Goal: Information Seeking & Learning: Learn about a topic

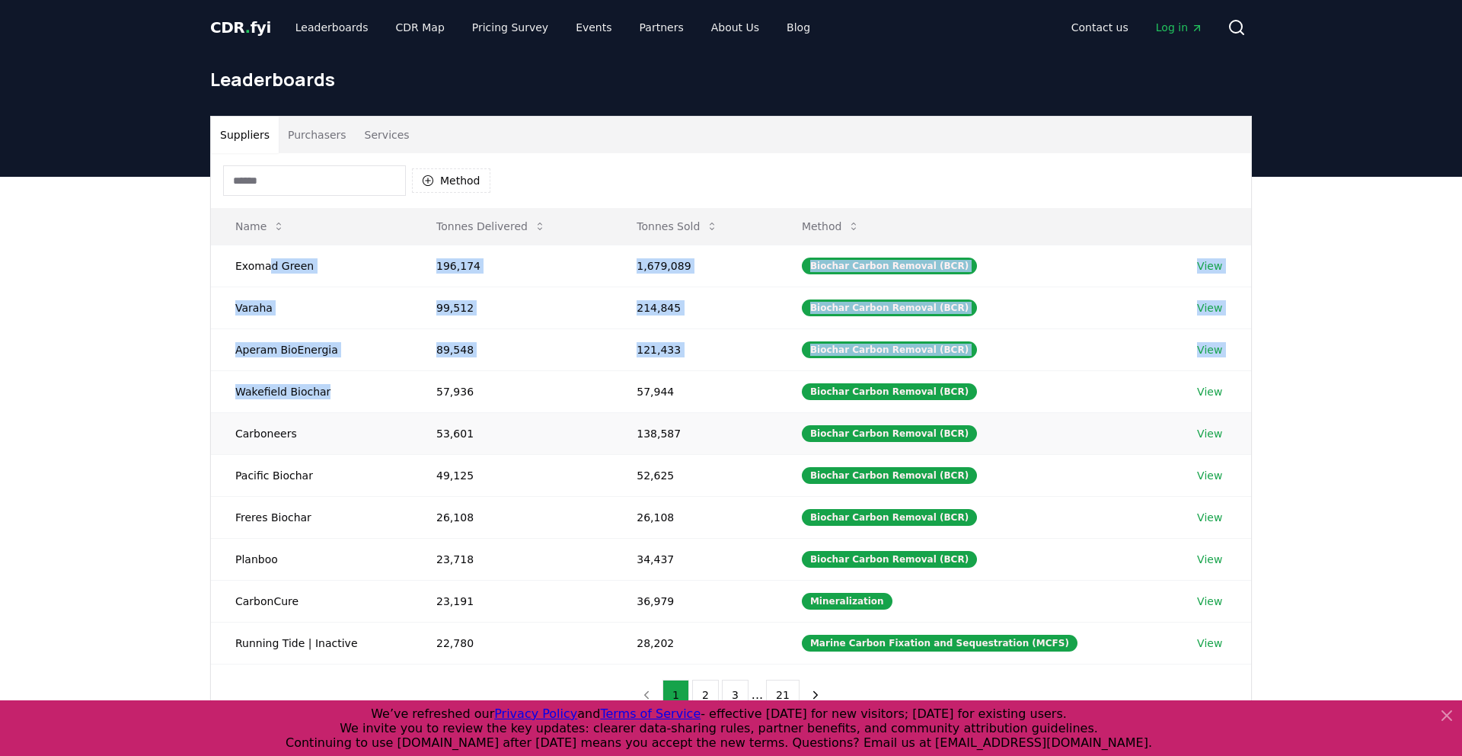
drag, startPoint x: 267, startPoint y: 267, endPoint x: 312, endPoint y: 431, distance: 170.5
click at [277, 409] on tbody "Exomad Green 196,174 1,679,089 Biochar Carbon Removal (BCR) View Varaha 99,512 …" at bounding box center [731, 453] width 1040 height 419
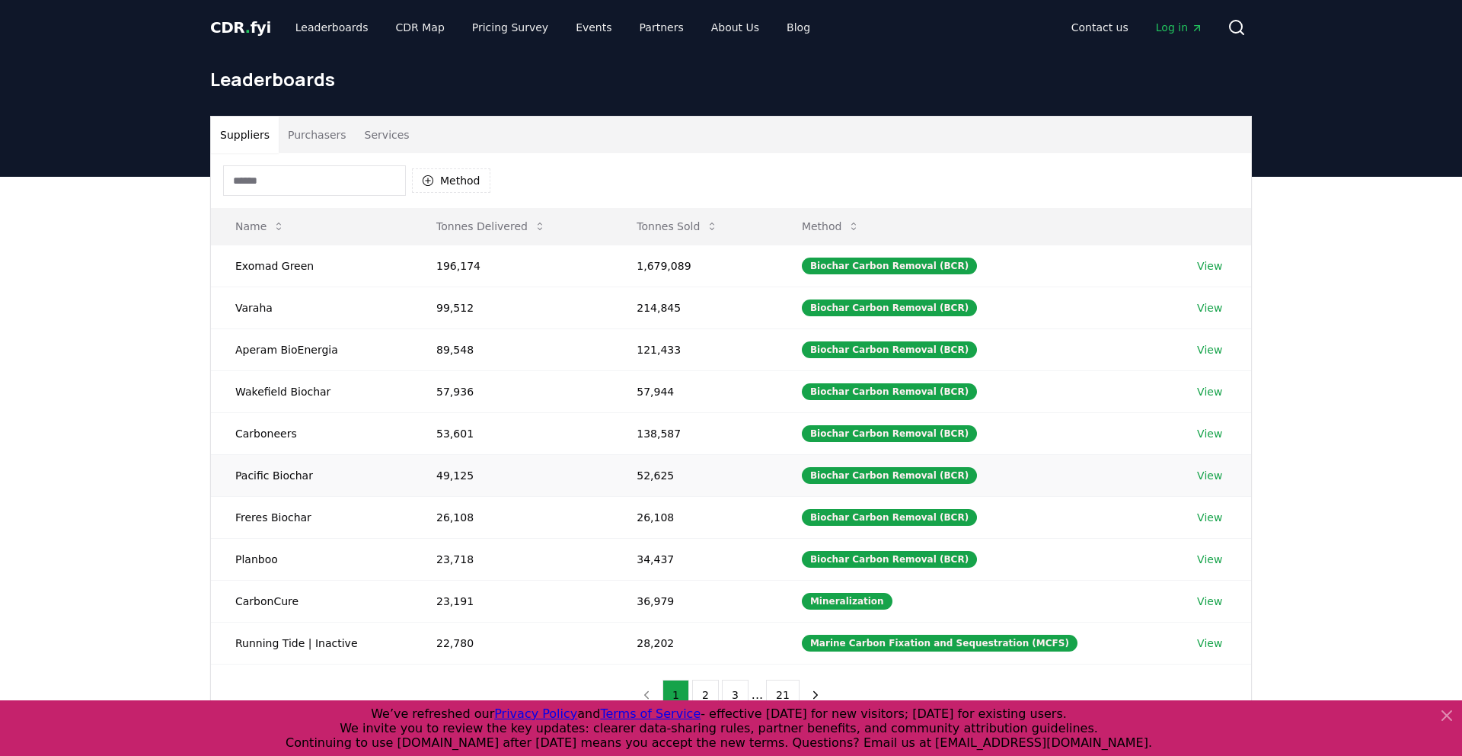
drag, startPoint x: 318, startPoint y: 438, endPoint x: 310, endPoint y: 466, distance: 29.4
click at [318, 438] on td "Carboneers" at bounding box center [311, 433] width 201 height 42
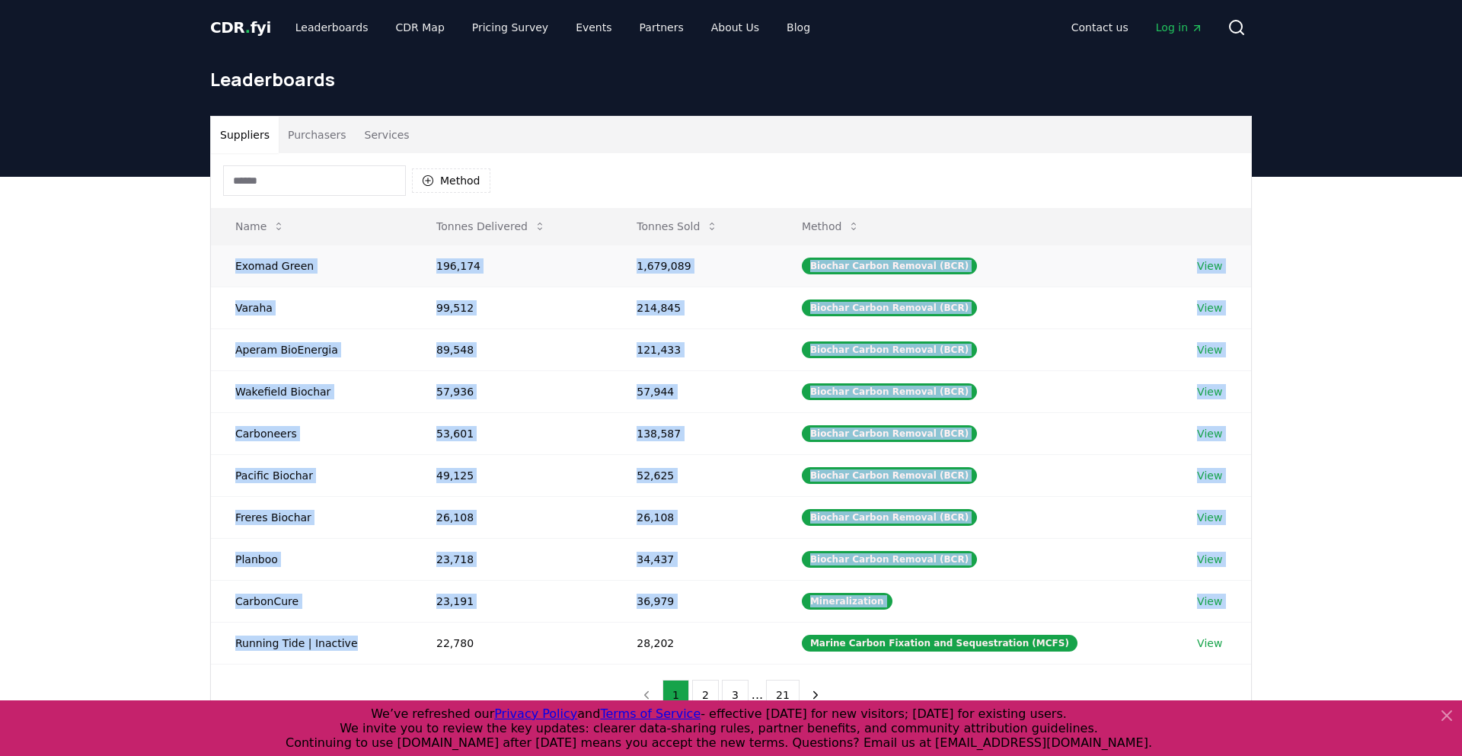
drag, startPoint x: 341, startPoint y: 643, endPoint x: 229, endPoint y: 265, distance: 394.0
click at [229, 265] on tbody "Exomad Green 196,174 1,679,089 Biochar Carbon Removal (BCR) View Varaha 99,512 …" at bounding box center [731, 453] width 1040 height 419
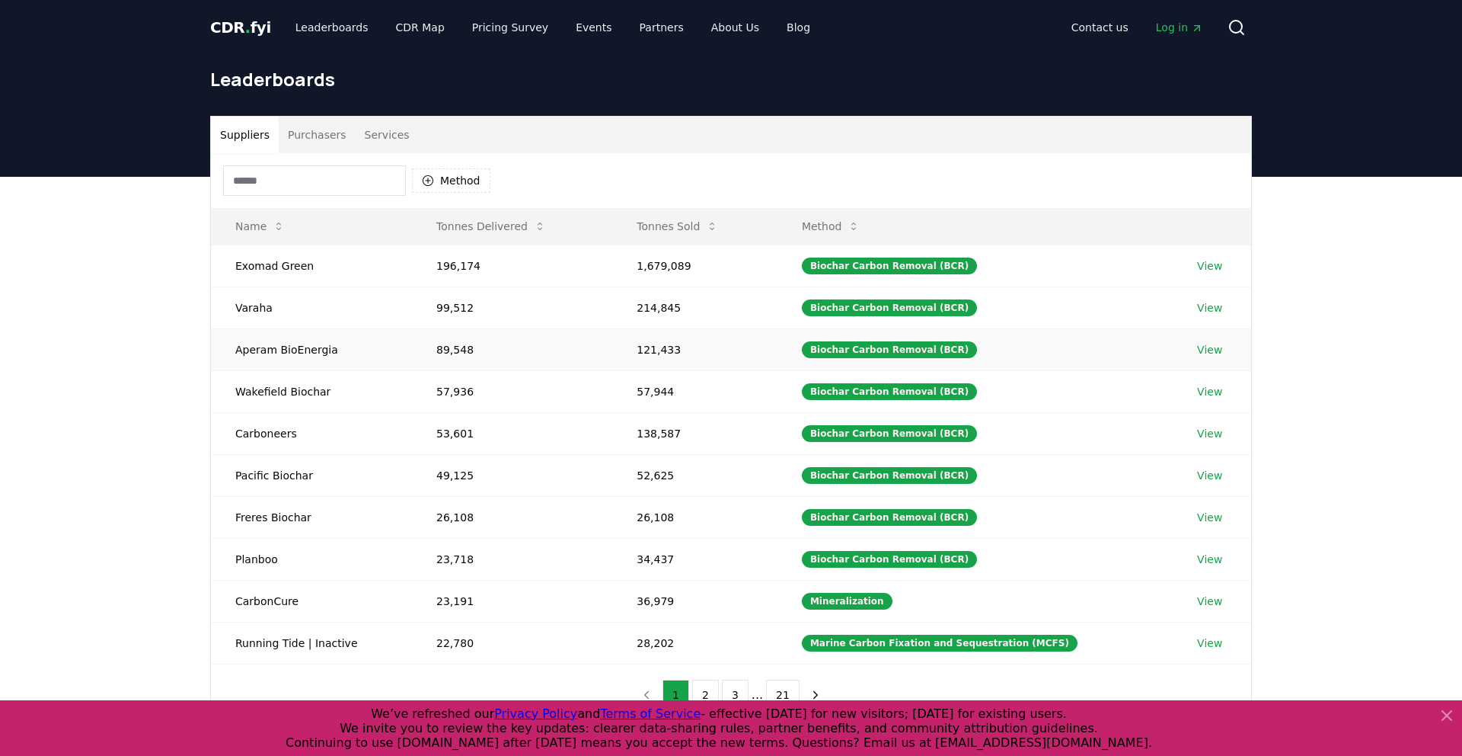
click at [379, 361] on td "Aperam BioEnergia" at bounding box center [311, 349] width 201 height 42
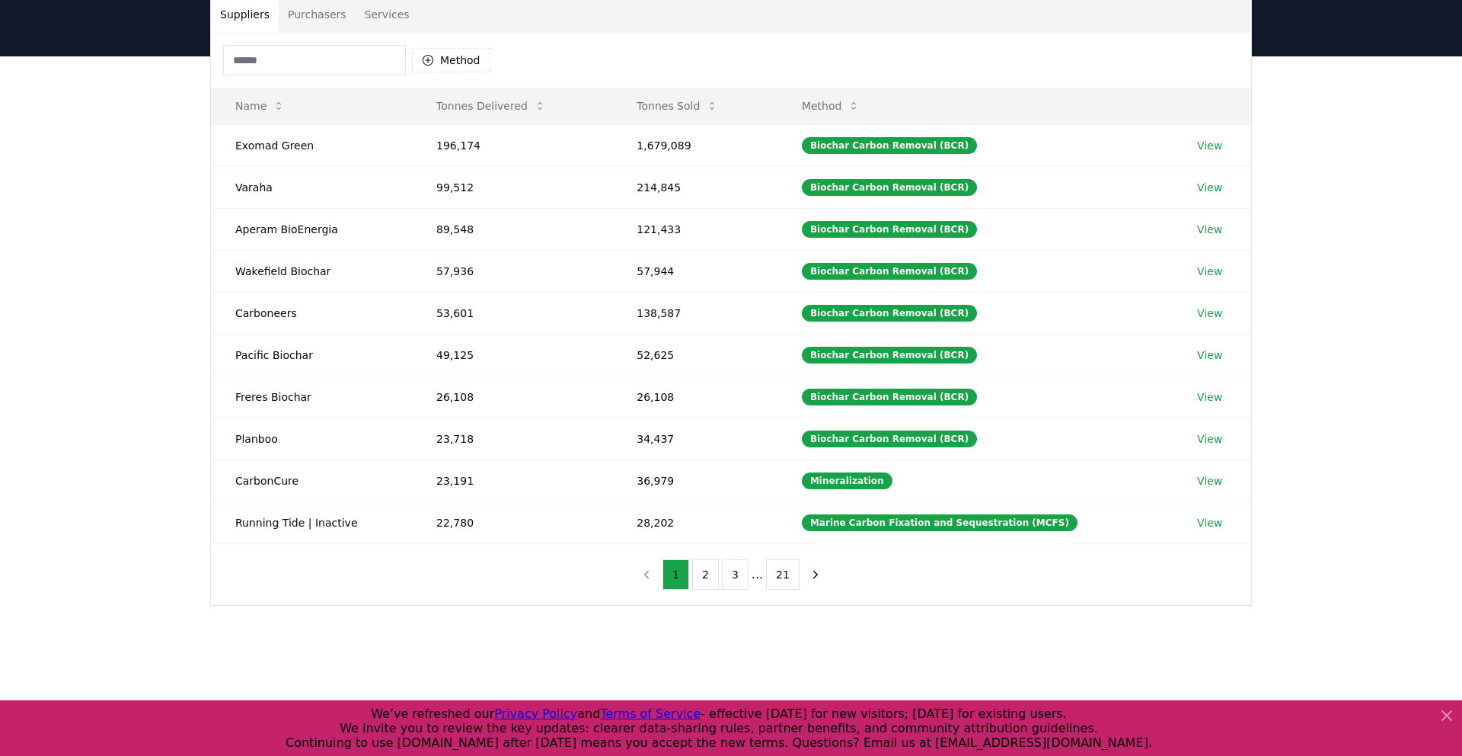
scroll to position [101, 0]
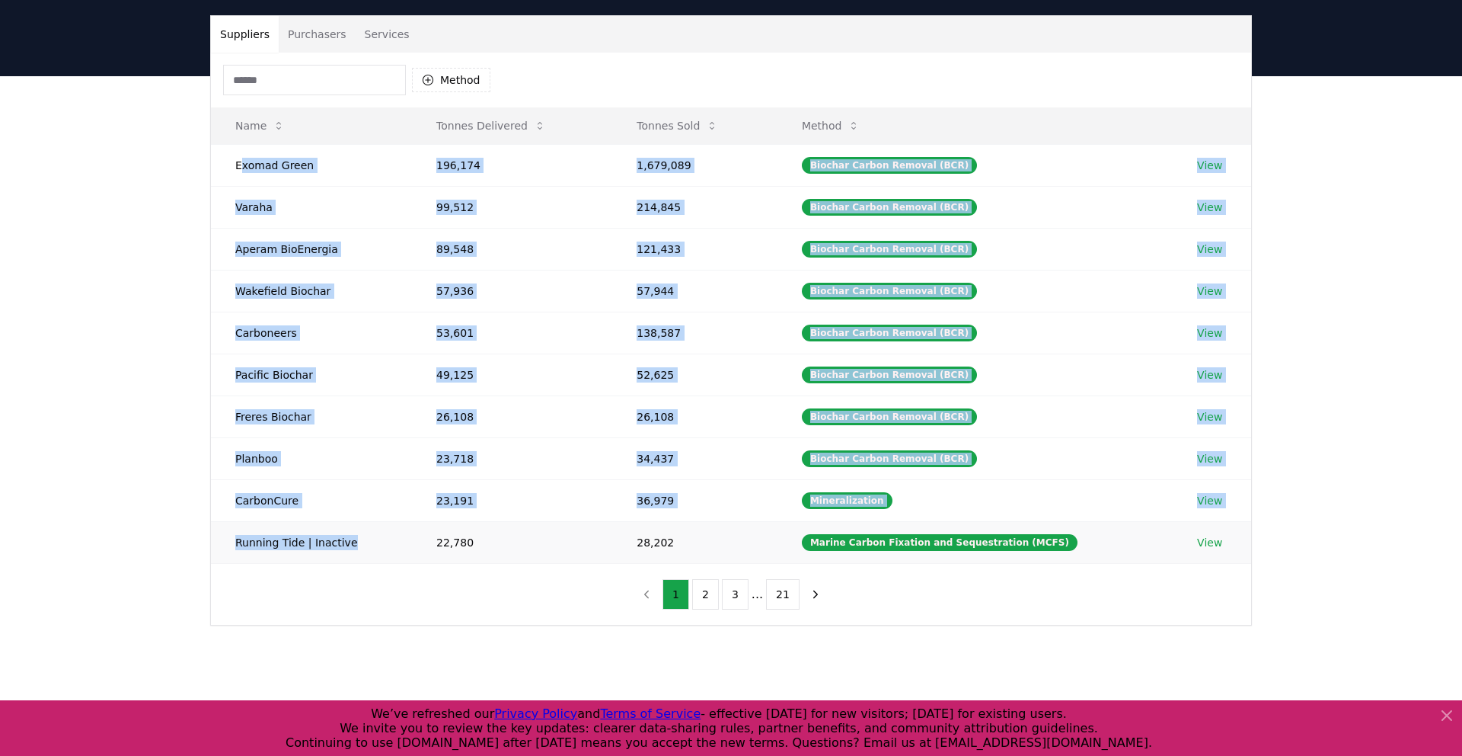
drag, startPoint x: 242, startPoint y: 167, endPoint x: 365, endPoint y: 532, distance: 384.9
click at [363, 543] on tbody "Exomad Green 196,174 1,679,089 Biochar Carbon Removal (BCR) View Varaha 99,512 …" at bounding box center [731, 353] width 1040 height 419
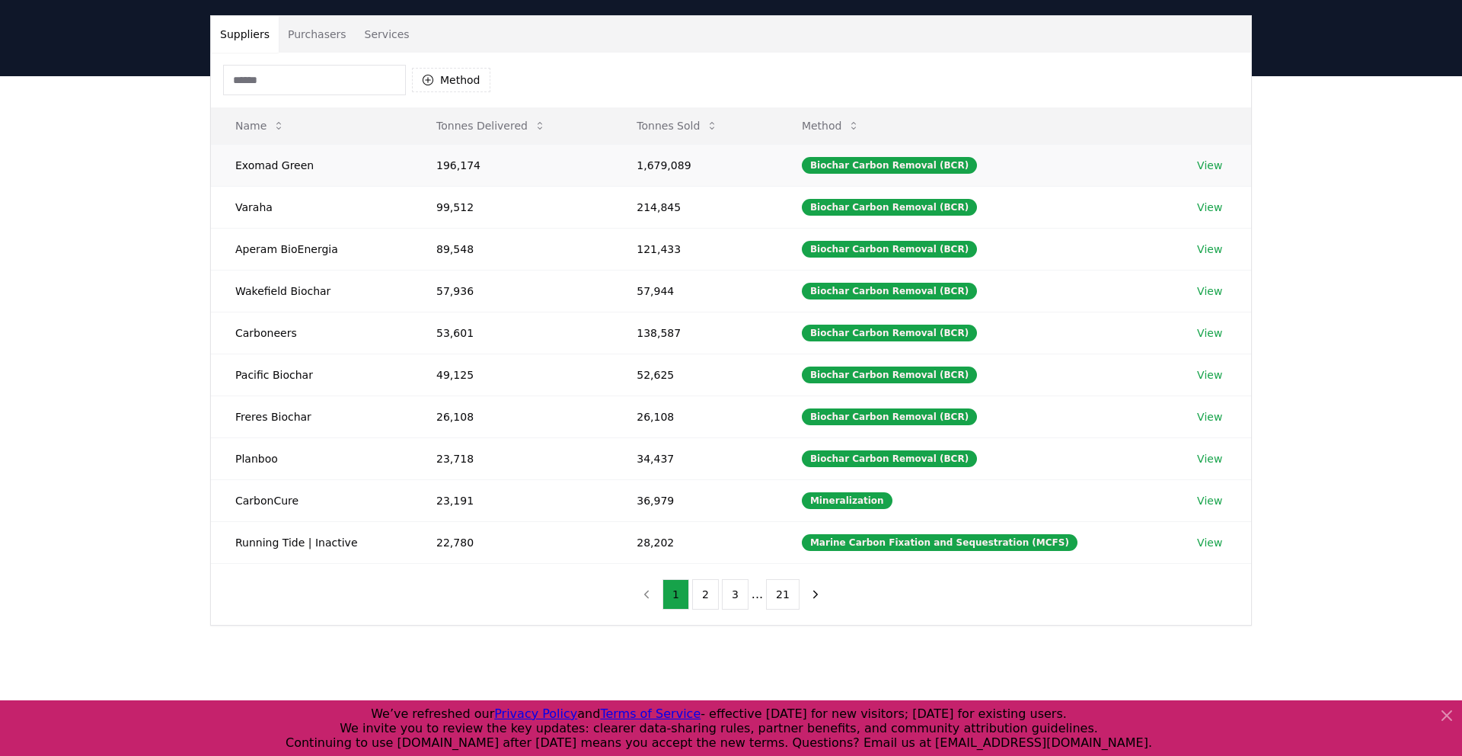
drag, startPoint x: 270, startPoint y: 198, endPoint x: 238, endPoint y: 177, distance: 38.4
click at [267, 197] on td "Varaha" at bounding box center [311, 207] width 201 height 42
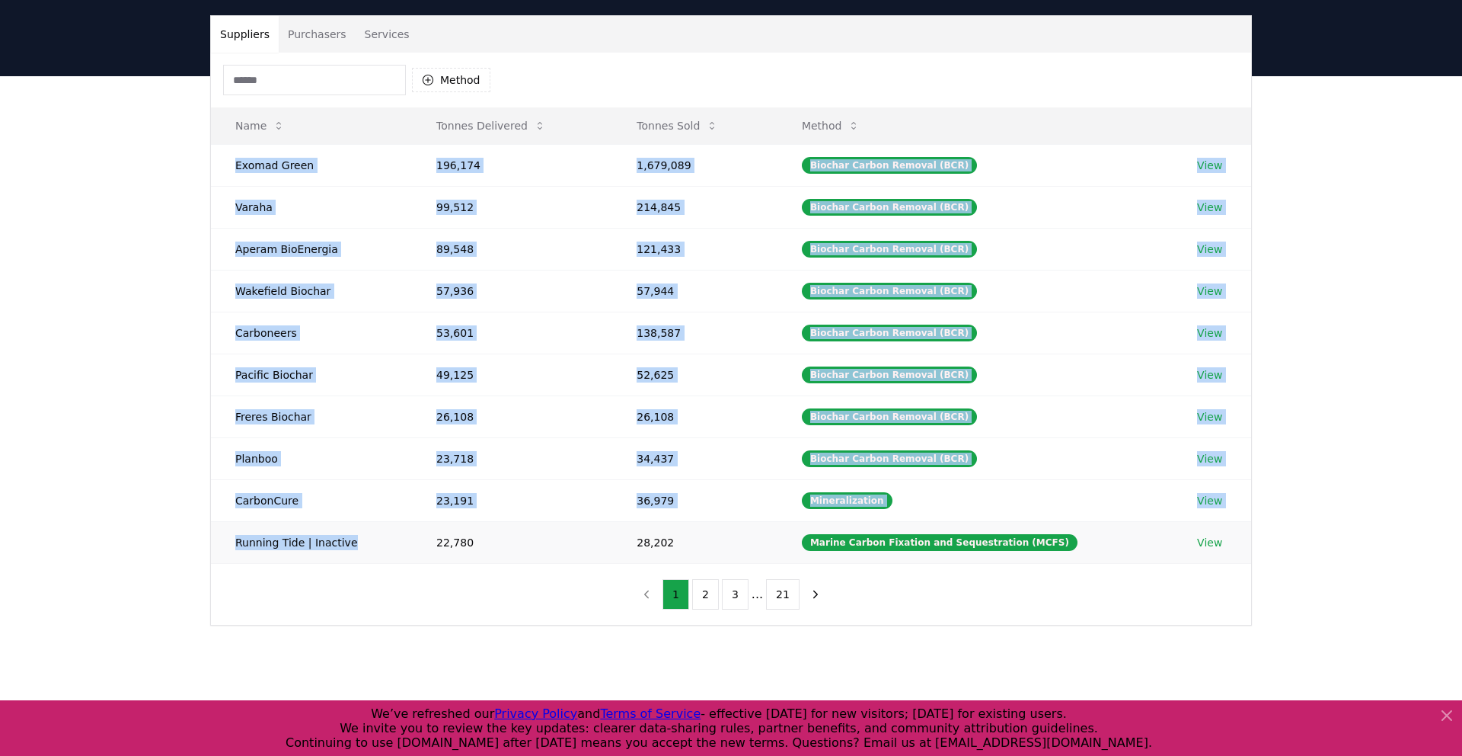
drag, startPoint x: 232, startPoint y: 164, endPoint x: 347, endPoint y: 542, distance: 394.9
click at [348, 543] on tbody "Exomad Green 196,174 1,679,089 Biochar Carbon Removal (BCR) View Varaha 99,512 …" at bounding box center [731, 353] width 1040 height 419
copy tbody "Exomad Green 196,174 1,679,089 Biochar Carbon Removal (BCR) View Varaha 99,512 …"
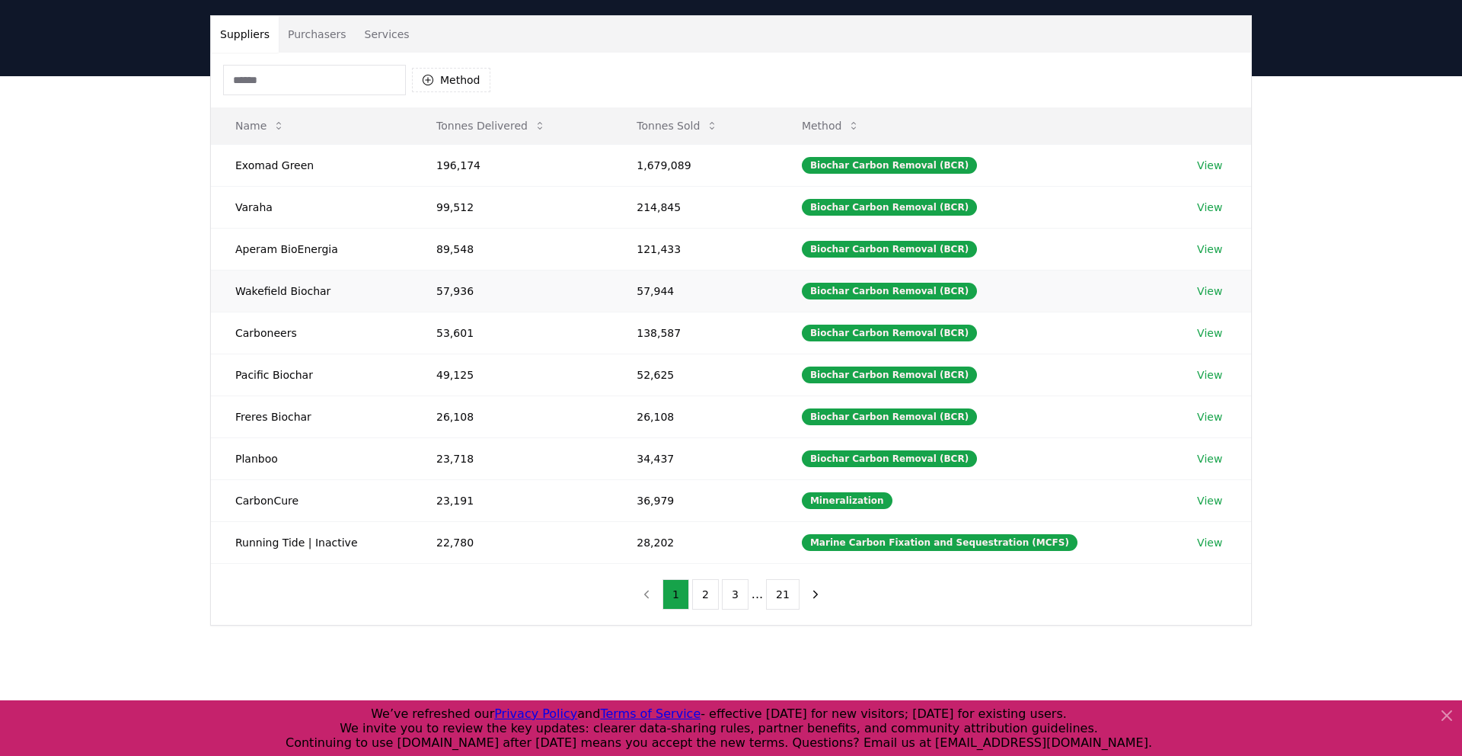
click at [423, 272] on td "57,936" at bounding box center [512, 291] width 200 height 42
click at [815, 593] on icon "next page" at bounding box center [816, 594] width 14 height 14
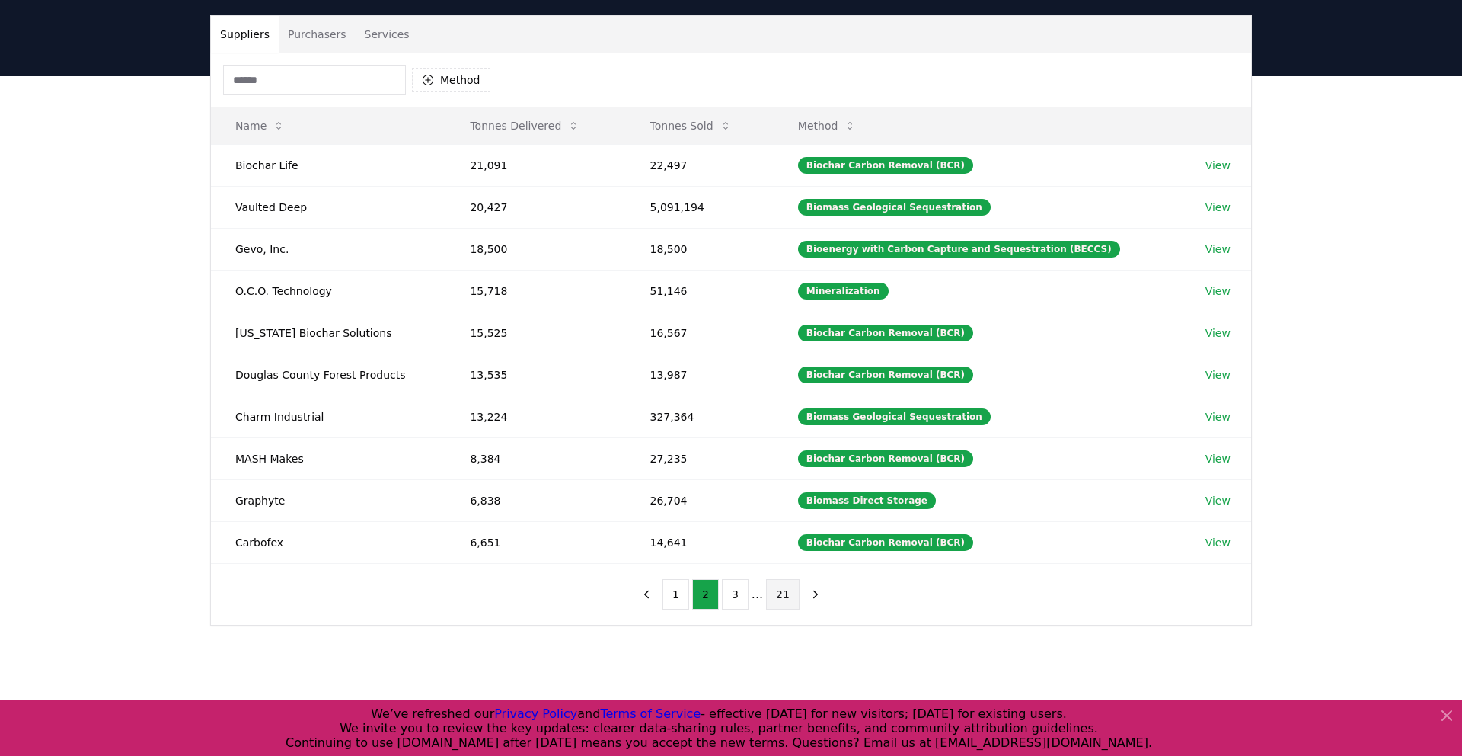
click at [789, 595] on button "21" at bounding box center [783, 594] width 34 height 30
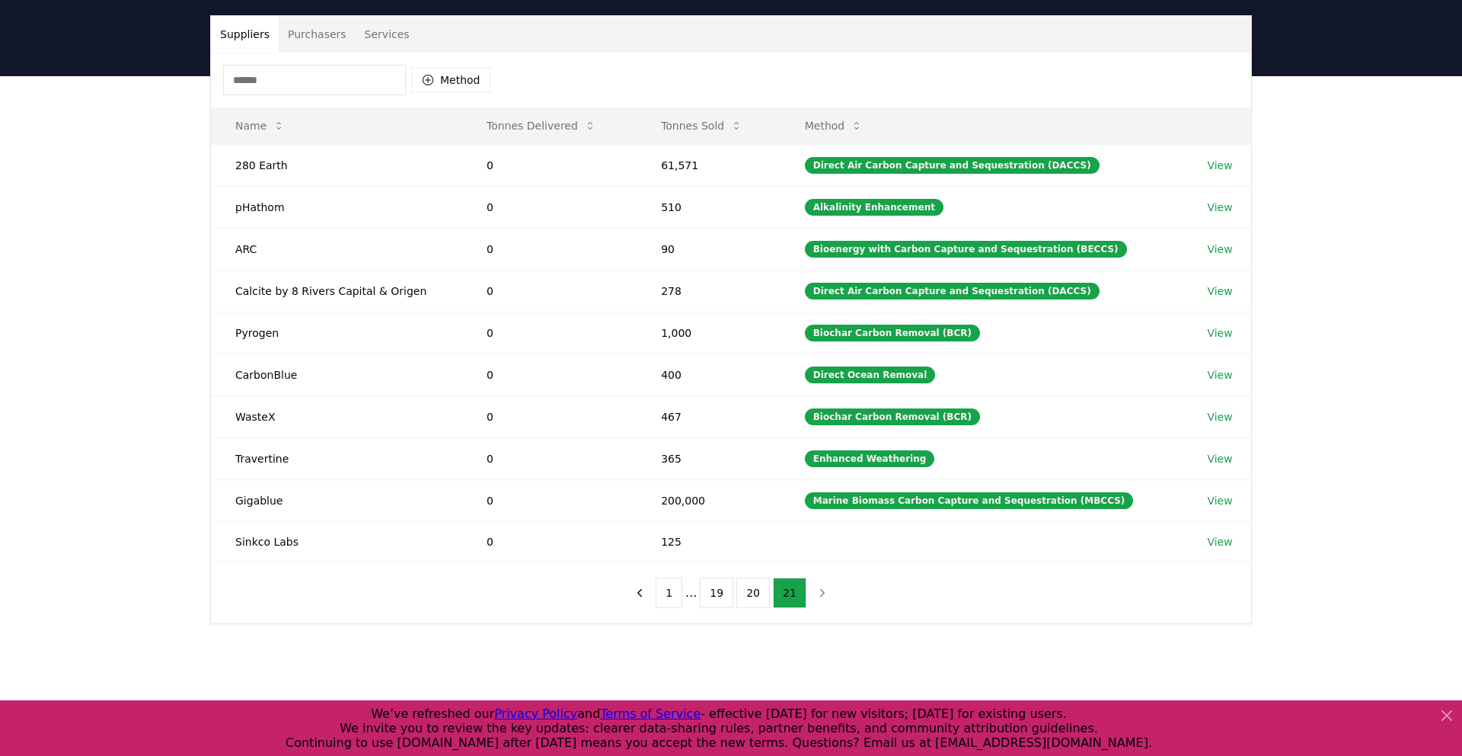
click at [814, 594] on nav "1 ... 19 20 21" at bounding box center [731, 592] width 209 height 30
